Goal: Use online tool/utility: Use online tool/utility

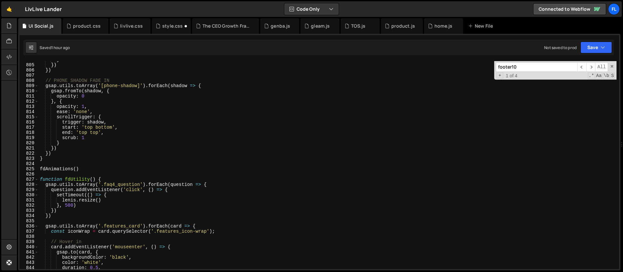
scroll to position [4142, 0]
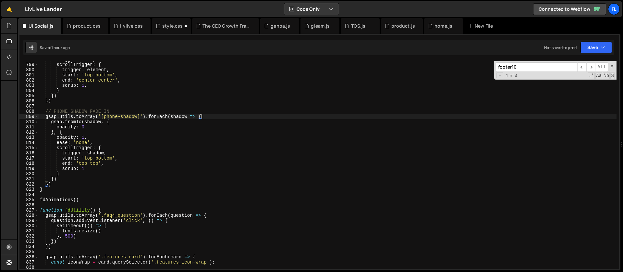
click at [215, 118] on div "stagger : 0.05 , scrollTrigger : { trigger : element , start : 'top bottom' , e…" at bounding box center [328, 166] width 578 height 218
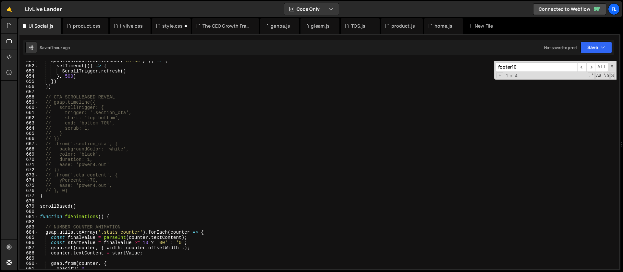
scroll to position [3378, 0]
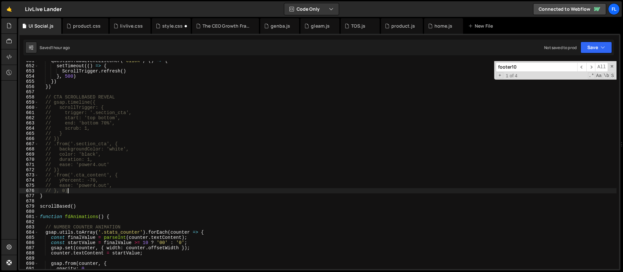
click at [73, 191] on div "question . addEventListener ( 'click' , ( ) => { setTimeout (( ) => { ScrollTri…" at bounding box center [328, 167] width 578 height 218
type textarea "// }, 0)"
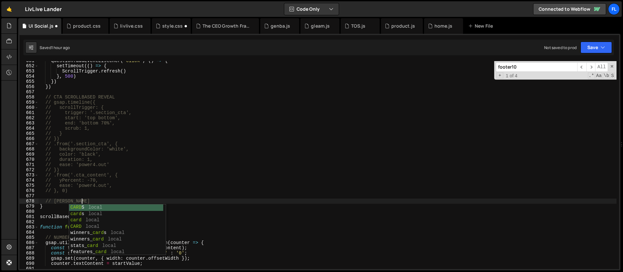
scroll to position [0, 3]
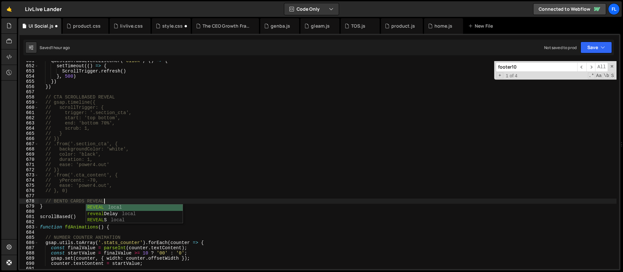
type textarea "// BENTO CARDS REVEAL"
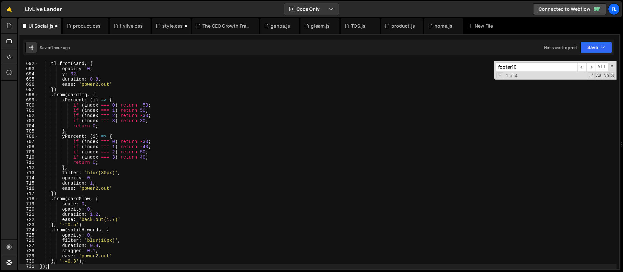
scroll to position [3588, 0]
click at [612, 67] on span at bounding box center [612, 66] width 5 height 5
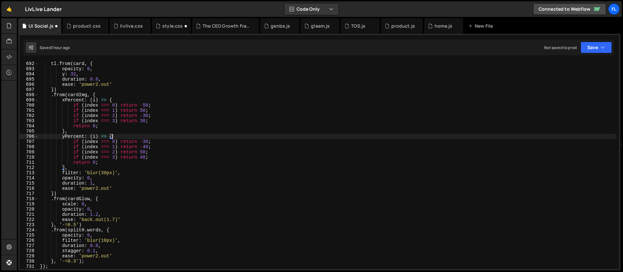
click at [222, 138] on div "tl . from ( card , { opacity : 0 , y : 32 , duration : 0.8 , ease : 'power2.out…" at bounding box center [328, 170] width 578 height 218
click at [146, 111] on div "tl . from ( card , { opacity : 0 , y : 32 , duration : 0.8 , ease : 'power2.out…" at bounding box center [328, 170] width 578 height 218
click at [144, 110] on div "tl . from ( card , { opacity : 0 , y : 32 , duration : 0.8 , ease : 'power2.out…" at bounding box center [328, 170] width 578 height 218
click at [145, 116] on div "tl . from ( card , { opacity : 0 , y : 32 , duration : 0.8 , ease : 'power2.out…" at bounding box center [328, 170] width 578 height 218
click at [143, 120] on div "tl . from ( card , { opacity : 0 , y : 32 , duration : 0.8 , ease : 'power2.out…" at bounding box center [328, 170] width 578 height 218
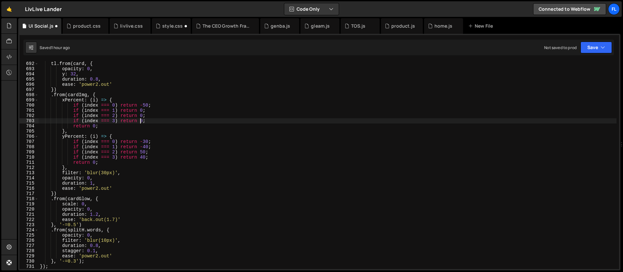
scroll to position [0, 7]
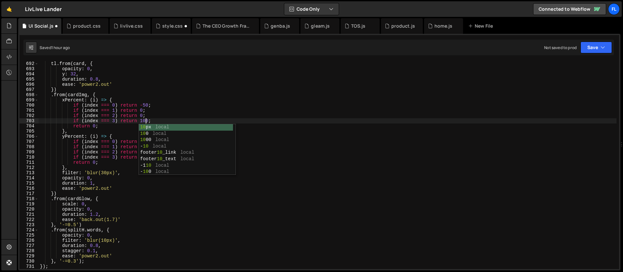
click at [124, 120] on div "tl . from ( card , { opacity : 0 , y : 32 , duration : 0.8 , ease : 'power2.out…" at bounding box center [328, 170] width 578 height 218
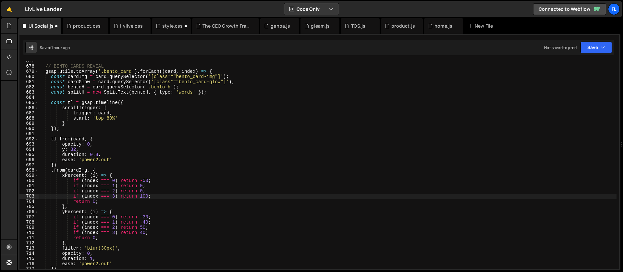
scroll to position [3512, 0]
click at [76, 125] on div "// BENTO CARDS REVEAL gsap . utils . toArray ( '.bento_card' ) . forEach (( car…" at bounding box center [328, 167] width 578 height 218
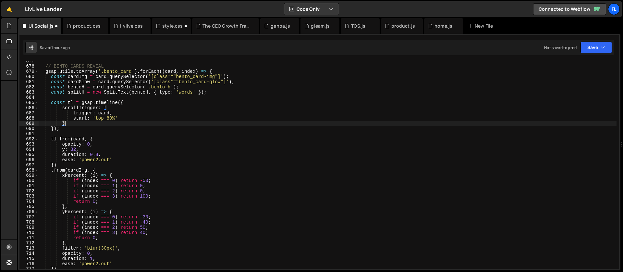
scroll to position [0, 1]
type textarea "},"
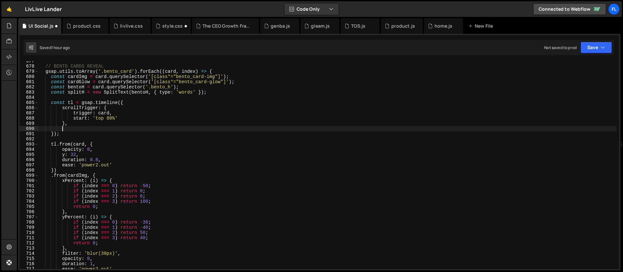
paste textarea "delay: index % 2 === 0 ? 0.5 : 0"
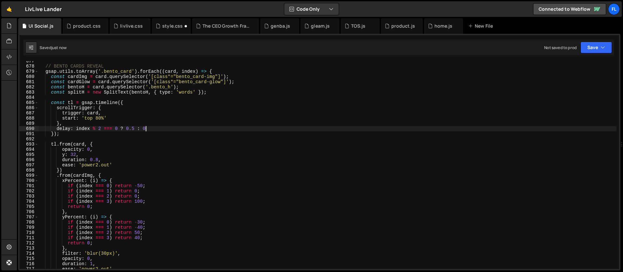
scroll to position [3543, 0]
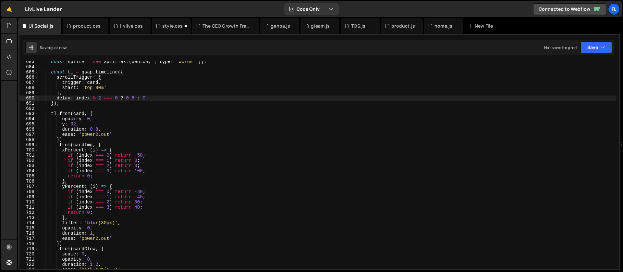
click at [133, 189] on div "const splitH = new SplitText ( bentoH , { type : 'words' }) ; const tl = gsap .…" at bounding box center [328, 168] width 578 height 218
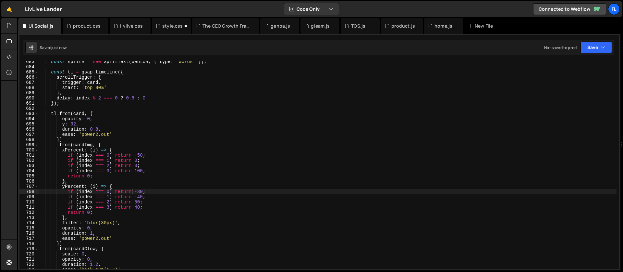
click at [141, 192] on div "const splitH = new SplitText ( bentoH , { type : 'words' }) ; const tl = gsap .…" at bounding box center [328, 168] width 578 height 218
drag, startPoint x: 140, startPoint y: 196, endPoint x: 141, endPoint y: 210, distance: 13.4
click at [140, 196] on div "const splitH = new SplitText ( bentoH , { type : 'words' }) ; const tl = gsap .…" at bounding box center [328, 168] width 578 height 218
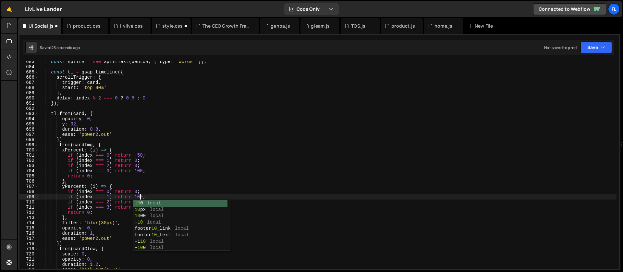
click at [140, 178] on div "const splitH = new SplitText ( bentoH , { type : 'words' }) ; const tl = gsap .…" at bounding box center [328, 168] width 578 height 218
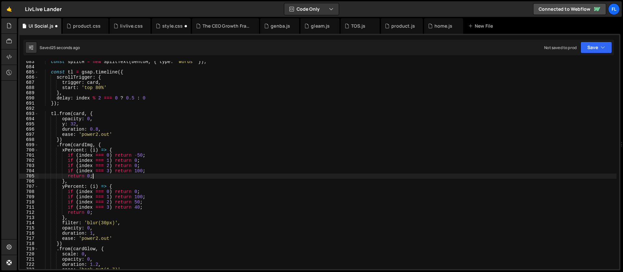
scroll to position [0, 3]
click at [137, 202] on div "const splitH = new SplitText ( bentoH , { type : 'words' }) ; const tl = gsap .…" at bounding box center [328, 168] width 578 height 218
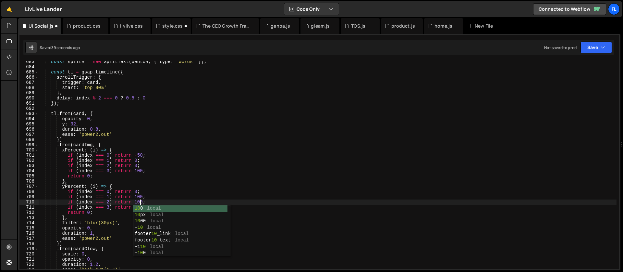
click at [111, 171] on div "const splitH = new SplitText ( bentoH , { type : 'words' }) ; const tl = gsap .…" at bounding box center [328, 168] width 578 height 218
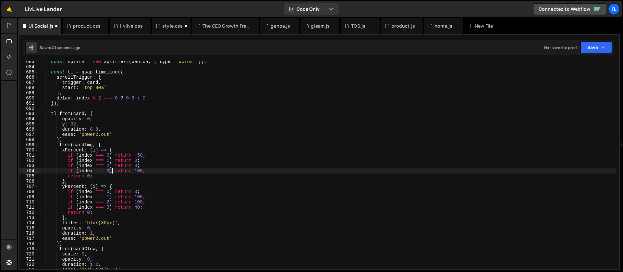
click at [138, 206] on div "const splitH = new SplitText ( bentoH , { type : 'words' }) ; const tl = gsap .…" at bounding box center [328, 168] width 578 height 218
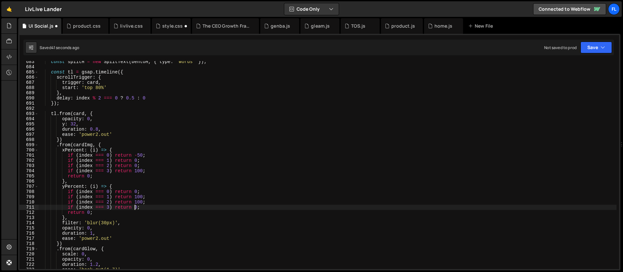
click at [112, 190] on div "const splitH = new SplitText ( bentoH , { type : 'words' }) ; const tl = gsap .…" at bounding box center [328, 168] width 578 height 218
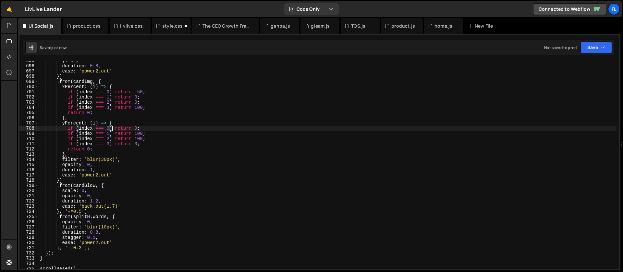
scroll to position [3606, 0]
click at [96, 238] on div "y : 32 , duration : 0.8 , ease : 'power2.out' }) . from ( cardImg , { xPercent …" at bounding box center [328, 167] width 578 height 218
type textarea "stagger: {,"
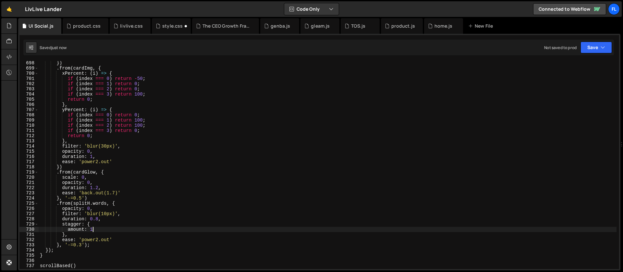
scroll to position [3619, 0]
click at [98, 218] on div "}) . from ( cardImg , { xPercent : ( i ) => { if ( index === 0 ) return - 50 ; …" at bounding box center [328, 169] width 578 height 218
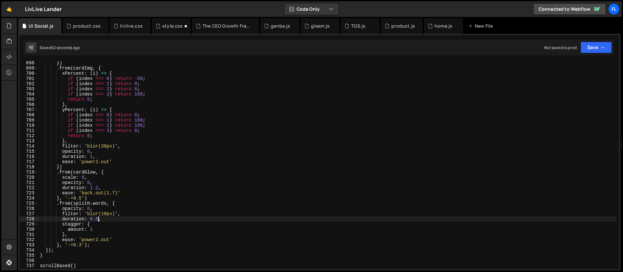
click at [93, 230] on div "}) . from ( cardImg , { xPercent : ( i ) => { if ( index === 0 ) return - 50 ; …" at bounding box center [328, 169] width 578 height 218
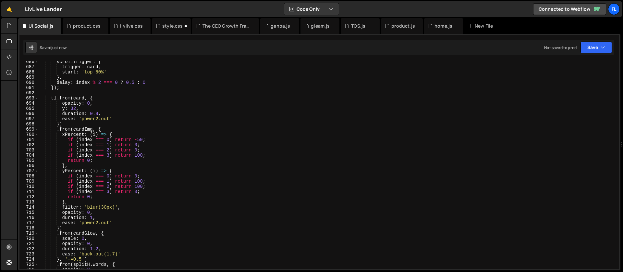
scroll to position [3488, 0]
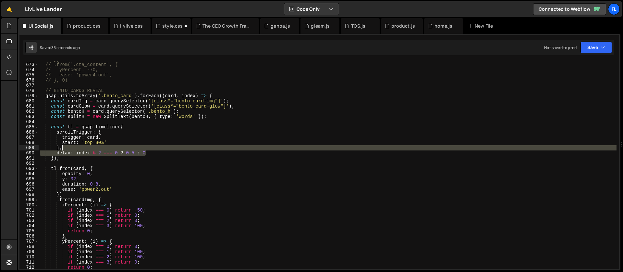
click at [151, 149] on div "// }) // .from('.cta_content', { // yPercent: -70, // ease: 'power4.out', // },…" at bounding box center [328, 166] width 578 height 218
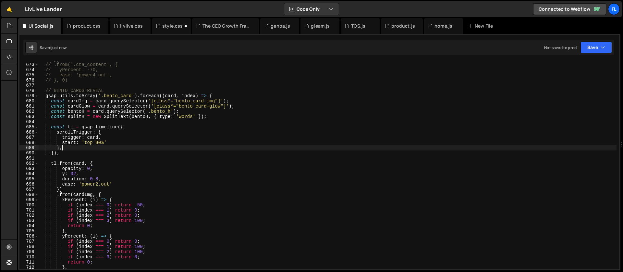
click at [115, 142] on div "// }) // .from('.cta_content', { // yPercent: -70, // ease: 'power4.out', // },…" at bounding box center [328, 166] width 578 height 218
type textarea "start: 'top 80%',"
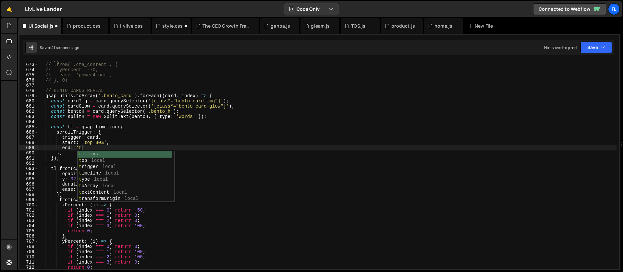
scroll to position [0, 3]
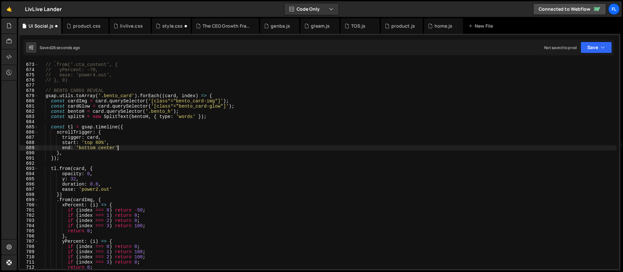
type textarea "end: 'bottom center','"
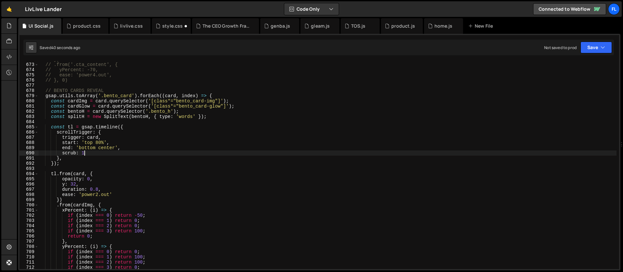
scroll to position [3512, 0]
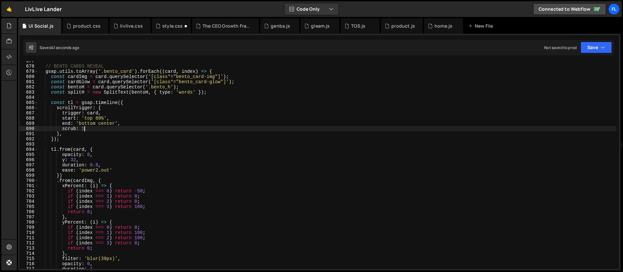
click at [137, 238] on div "// BENTO CARDS REVEAL gsap . utils . toArray ( '.bento_card' ) . forEach (( car…" at bounding box center [328, 167] width 578 height 218
click at [138, 206] on div "// BENTO CARDS REVEAL gsap . utils . toArray ( '.bento_card' ) . forEach (( car…" at bounding box center [328, 167] width 578 height 218
click at [141, 207] on div "// BENTO CARDS REVEAL gsap . utils . toArray ( '.bento_card' ) . forEach (( car…" at bounding box center [328, 167] width 578 height 218
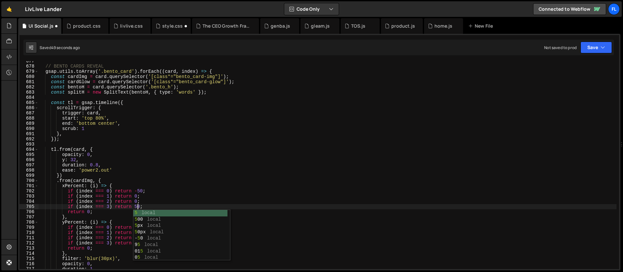
scroll to position [0, 7]
click at [103, 198] on div "// BENTO CARDS REVEAL gsap . utils . toArray ( '.bento_card' ) . forEach (( car…" at bounding box center [328, 167] width 578 height 218
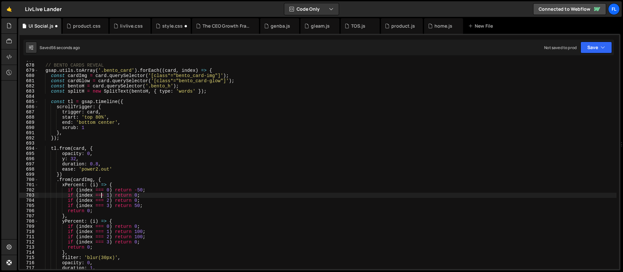
scroll to position [3572, 0]
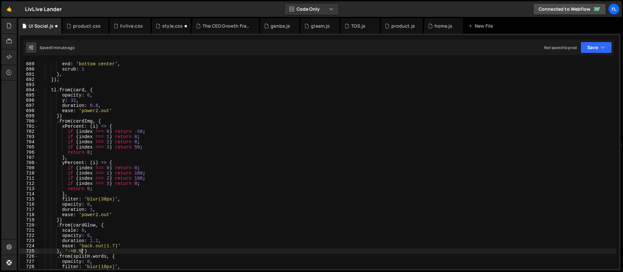
click at [82, 249] on div "start : 'top 80%' , end : 'bottom center' , scrub : 1 } , }) ; tl . from ( card…" at bounding box center [328, 165] width 578 height 218
click at [74, 250] on div "start : 'top 80%' , end : 'bottom center' , scrub : 1 } , }) ; tl . from ( card…" at bounding box center [328, 165] width 578 height 218
click at [74, 223] on div "start : 'top 80%' , end : 'bottom center' , scrub : 1 } , }) ; tl . from ( card…" at bounding box center [328, 165] width 578 height 218
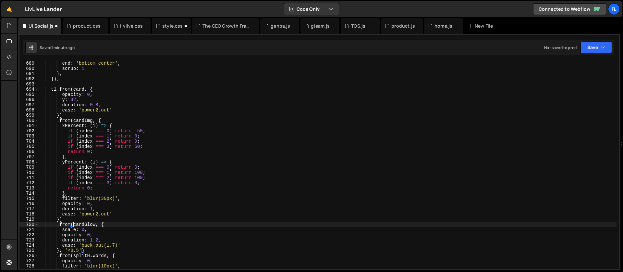
scroll to position [3660, 0]
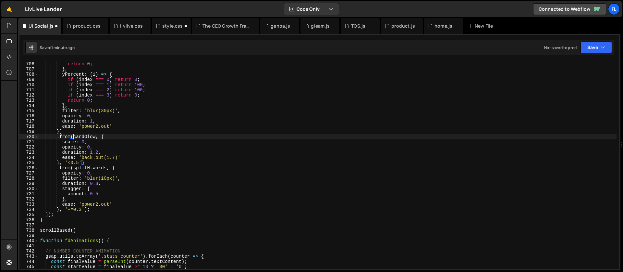
click at [81, 209] on div "if ( index === 3 ) return 50 ; return 0 ; } , yPercent : ( i ) => { if ( index …" at bounding box center [328, 165] width 578 height 218
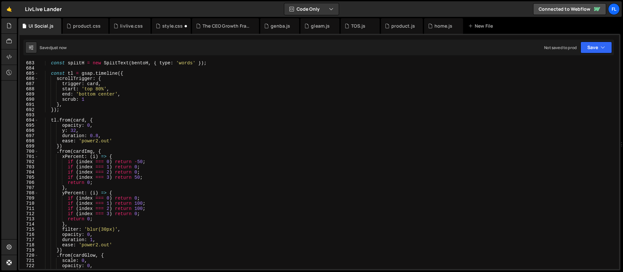
scroll to position [3463, 0]
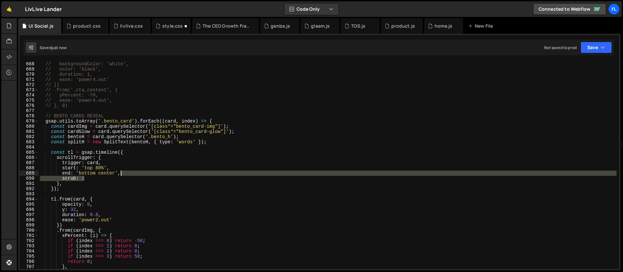
drag, startPoint x: 89, startPoint y: 177, endPoint x: 137, endPoint y: 175, distance: 48.4
click at [137, 175] on div "// .from('.section_cta', { // backgroundColor: 'white', // color: 'black', // d…" at bounding box center [328, 165] width 578 height 218
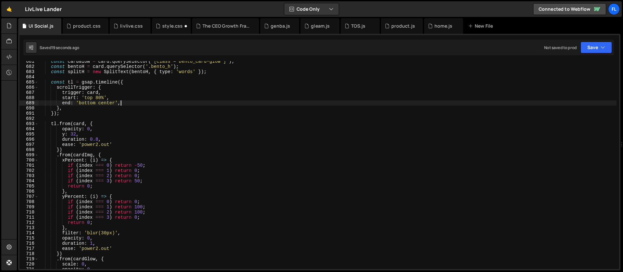
scroll to position [3533, 0]
click at [100, 122] on div "const cardGlow = card . querySelector ( '[class*="bento_card-glow"]' ) ; const …" at bounding box center [328, 168] width 578 height 218
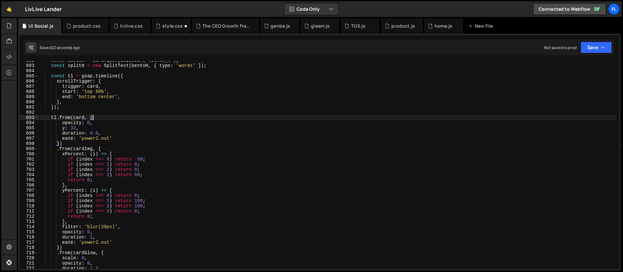
click at [61, 247] on div "const bentoH = card . querySelector ( '.bento_h' ) ; const splitH = new SplitTe…" at bounding box center [328, 167] width 578 height 218
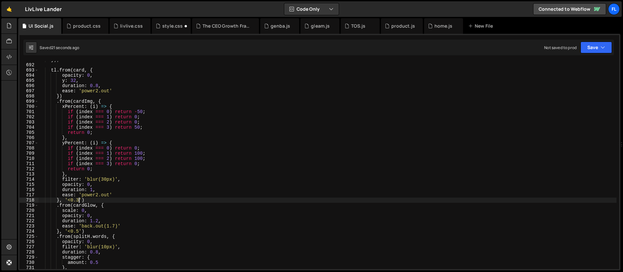
click at [94, 195] on div "}) ; tl . from ( card , { opacity : 0 , y : 32 , duration : 0.8 , ease : 'power…" at bounding box center [328, 166] width 578 height 218
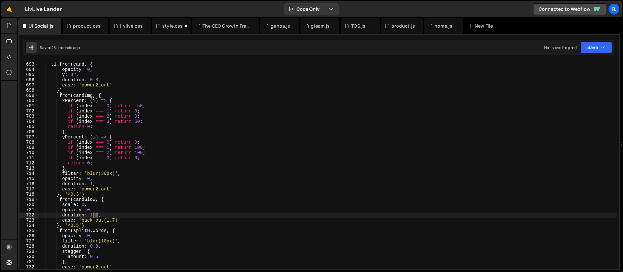
drag, startPoint x: 98, startPoint y: 214, endPoint x: 93, endPoint y: 214, distance: 5.5
click at [93, 214] on div "tl . from ( card , { opacity : 0 , y : 32 , duration : 0.8 , ease : 'power2.out…" at bounding box center [328, 165] width 578 height 218
click at [114, 224] on div "tl . from ( card , { opacity : 0 , y : 32 , duration : 0.8 , ease : 'power2.out…" at bounding box center [328, 165] width 578 height 218
drag, startPoint x: 118, startPoint y: 218, endPoint x: 83, endPoint y: 220, distance: 35.4
click at [83, 220] on div "tl . from ( card , { opacity : 0 , y : 32 , duration : 0.8 , ease : 'power2.out…" at bounding box center [328, 165] width 578 height 218
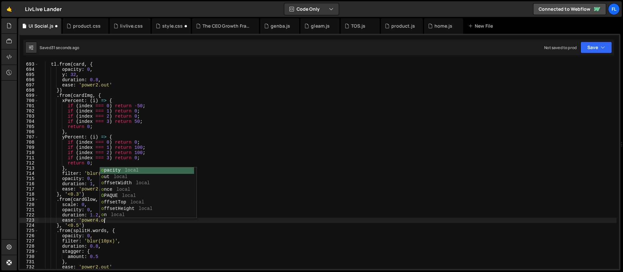
scroll to position [0, 5]
click at [71, 215] on div "tl . from ( card , { opacity : 0 , y : 32 , duration : 0.8 , ease : 'power2.out…" at bounding box center [328, 165] width 578 height 218
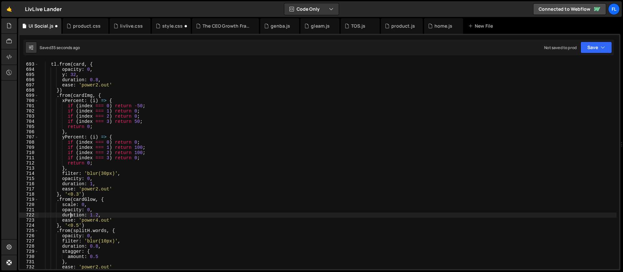
click at [99, 215] on div "tl . from ( card , { opacity : 0 , y : 32 , duration : 0.8 , ease : 'power2.out…" at bounding box center [328, 165] width 578 height 218
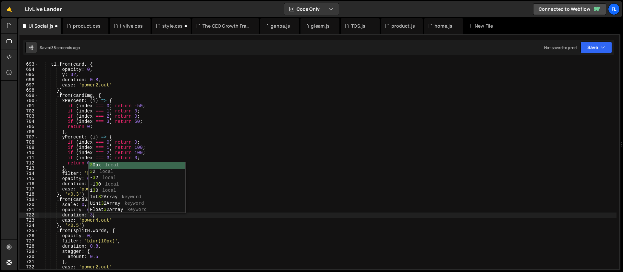
click at [89, 241] on div "tl . from ( card , { opacity : 0 , y : 32 , duration : 0.8 , ease : 'power2.out…" at bounding box center [328, 165] width 578 height 218
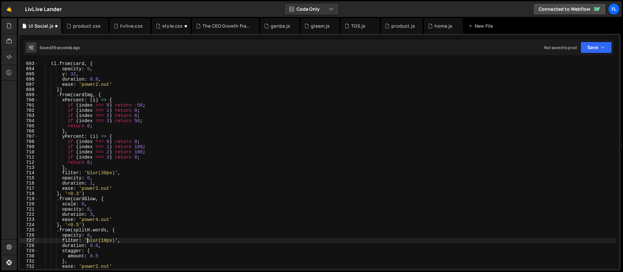
scroll to position [3598, 0]
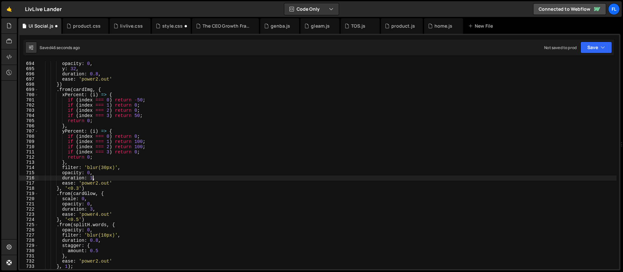
click at [92, 178] on div "tl . from ( card , { opacity : 0 , y : 32 , duration : 0.8 , ease : 'power2.out…" at bounding box center [328, 165] width 578 height 218
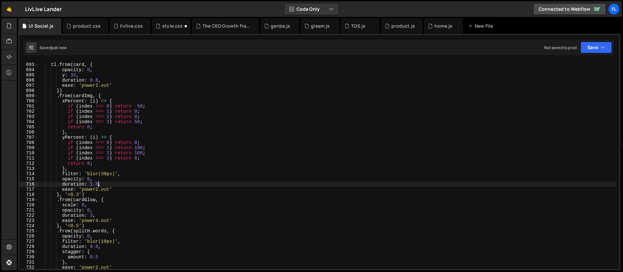
click at [99, 79] on div "tl . from ( card , { opacity : 0 , y : 32 , duration : 0.8 , ease : 'power2.out…" at bounding box center [328, 166] width 578 height 218
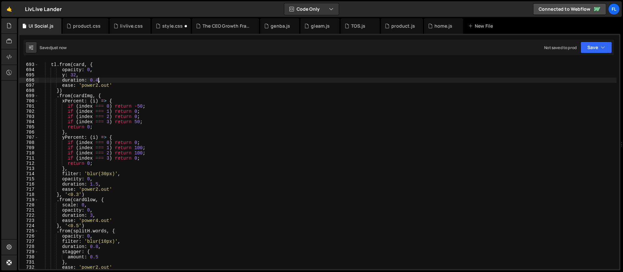
click at [78, 194] on div "tl . from ( card , { opacity : 0 , y : 32 , duration : 0.4 , ease : 'power2.out…" at bounding box center [328, 166] width 578 height 218
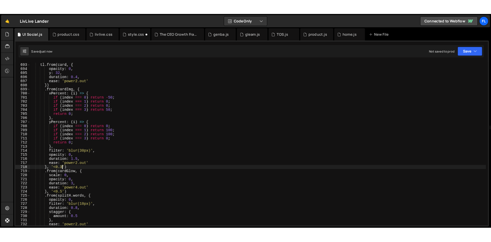
scroll to position [0, 3]
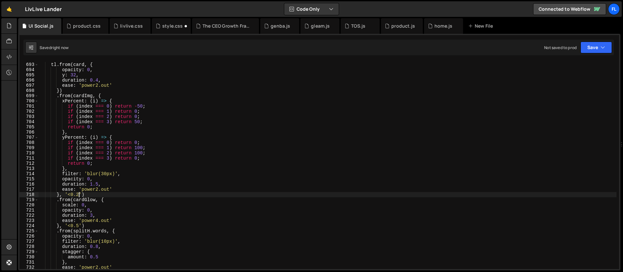
type textarea "}, '<0.2')"
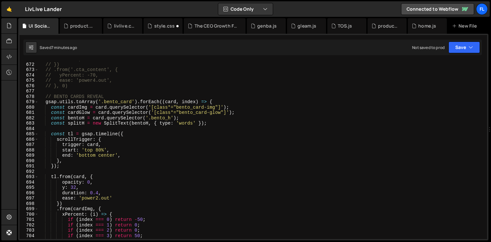
scroll to position [3592, 0]
click at [117, 27] on div "livlive.css" at bounding box center [124, 26] width 21 height 6
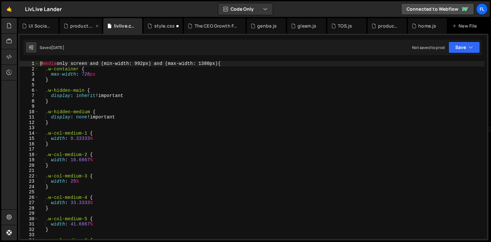
click at [76, 24] on div "product.css" at bounding box center [82, 26] width 24 height 6
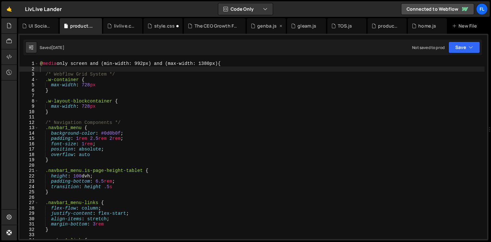
click at [260, 27] on div "genba.js" at bounding box center [266, 26] width 19 height 6
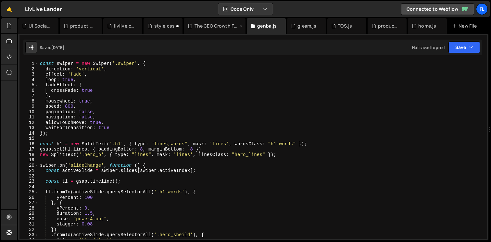
click at [205, 27] on div "The CEO Growth Framework.js" at bounding box center [215, 26] width 43 height 6
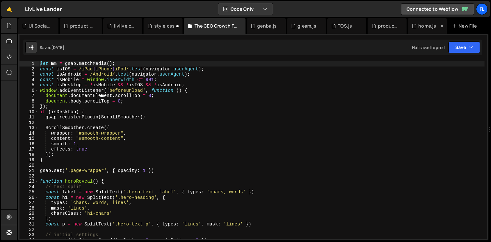
click at [422, 27] on div "home.js" at bounding box center [427, 26] width 18 height 6
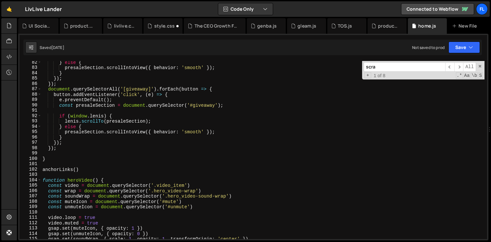
scroll to position [435, 0]
click at [480, 67] on span at bounding box center [479, 66] width 5 height 5
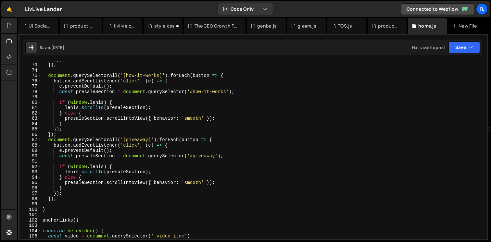
scroll to position [0, 0]
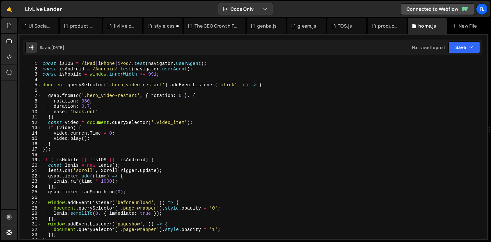
type textarea "if (video) {"
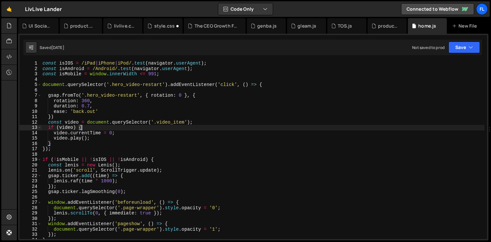
scroll to position [46, 0]
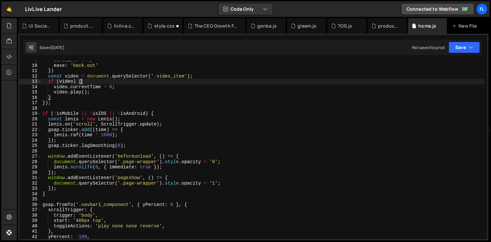
click at [192, 152] on div "duration : 0.7 , ease : 'back.out' }) const video = document . querySelector ( …" at bounding box center [262, 151] width 443 height 189
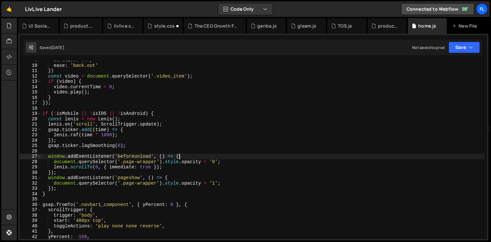
click at [188, 157] on div "duration : 0.7 , ease : 'back.out' }) const video = document . querySelector ( …" at bounding box center [262, 151] width 443 height 189
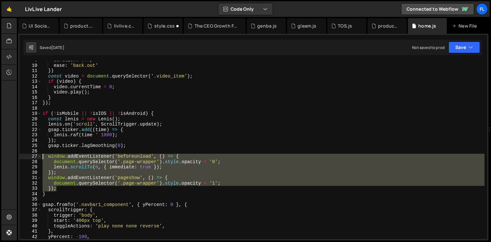
drag, startPoint x: 60, startPoint y: 189, endPoint x: 37, endPoint y: 159, distance: 37.7
click at [37, 159] on div "window.addEventListener('beforeunload', () => { 9 10 11 12 13 14 15 16 17 18 19…" at bounding box center [252, 150] width 467 height 178
type textarea "window.addEventListener('beforeunload', () => { document.querySelector('.page-w…"
click at [31, 27] on div "UI Social.js" at bounding box center [40, 26] width 22 height 6
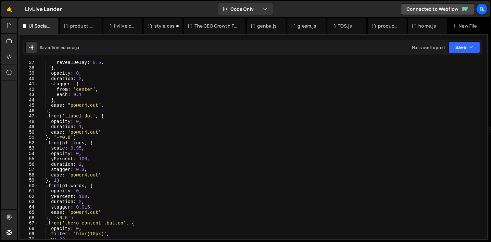
scroll to position [0, 0]
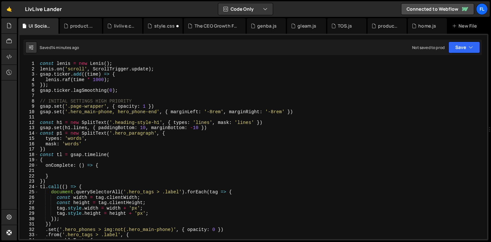
type textarea "gsap.ticker.lagSmoothing(0);"
click at [121, 91] on div "const [PERSON_NAME] = new [PERSON_NAME] ( ) ; [PERSON_NAME] . on ( 'scroll' , S…" at bounding box center [262, 155] width 446 height 189
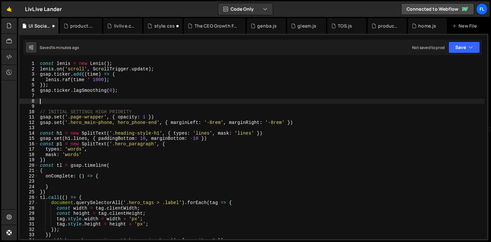
paste textarea "});"
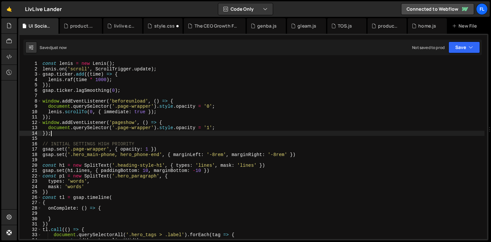
type textarea "});"
